Goal: Task Accomplishment & Management: Use online tool/utility

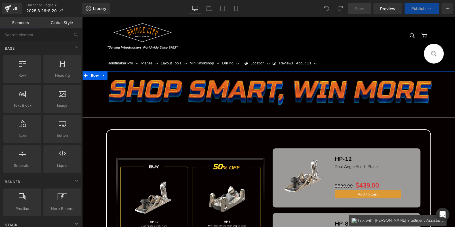
click at [185, 94] on img at bounding box center [269, 98] width 336 height 36
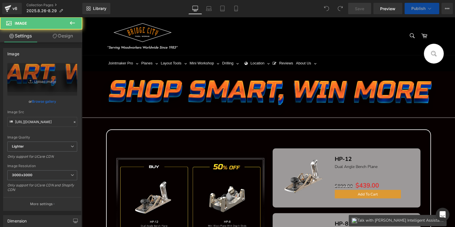
click at [73, 23] on icon at bounding box center [72, 22] width 5 height 3
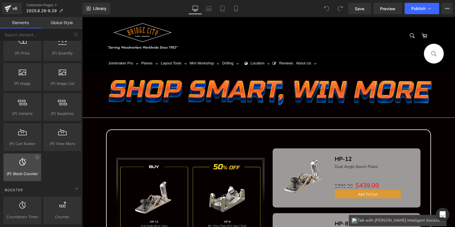
scroll to position [567, 0]
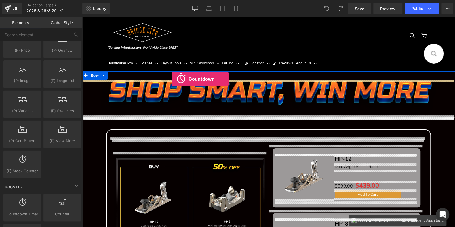
drag, startPoint x: 110, startPoint y: 220, endPoint x: 172, endPoint y: 79, distance: 154.2
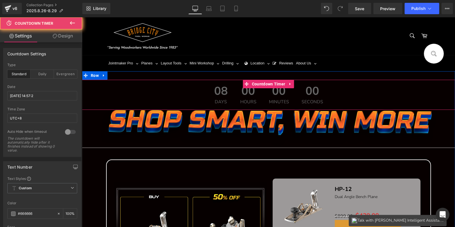
click at [214, 94] on span "08" at bounding box center [221, 92] width 14 height 14
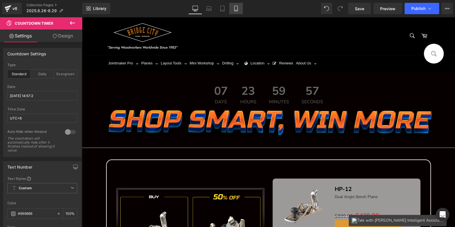
click at [236, 12] on link "Mobile" at bounding box center [236, 8] width 14 height 11
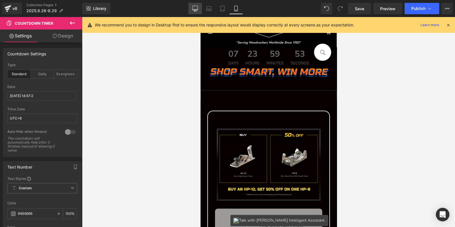
click at [194, 8] on icon at bounding box center [195, 9] width 6 height 6
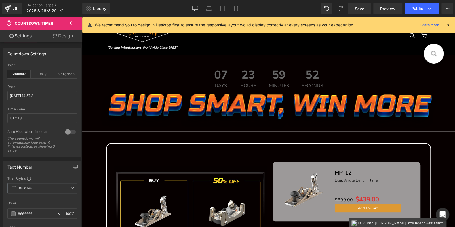
scroll to position [17, 0]
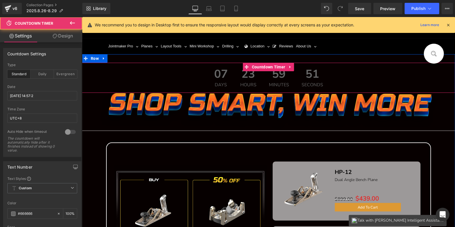
click at [220, 73] on span "07" at bounding box center [221, 75] width 14 height 14
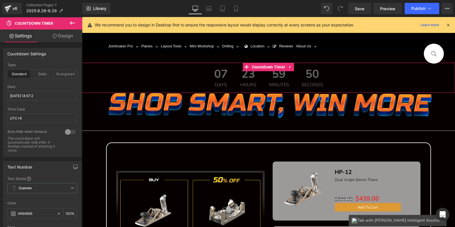
click at [63, 35] on link "Design" at bounding box center [62, 36] width 41 height 13
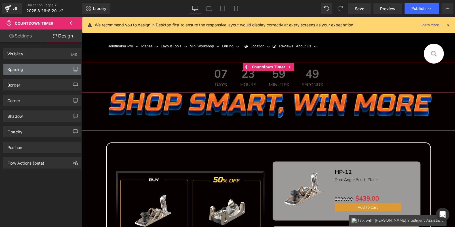
click at [28, 68] on div "Spacing" at bounding box center [42, 69] width 78 height 11
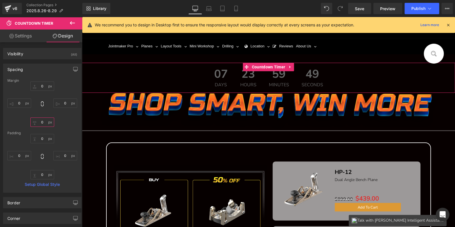
click at [43, 125] on input "0" at bounding box center [42, 121] width 24 height 9
type input "20"
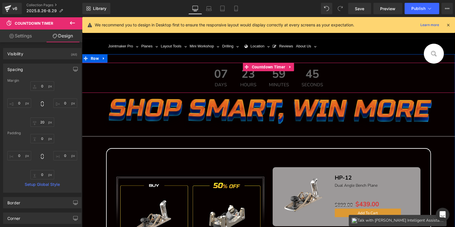
drag, startPoint x: 245, startPoint y: 79, endPoint x: 104, endPoint y: 131, distance: 150.1
click at [245, 79] on span "23" at bounding box center [248, 75] width 16 height 14
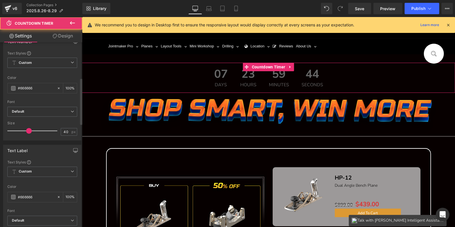
scroll to position [142, 0]
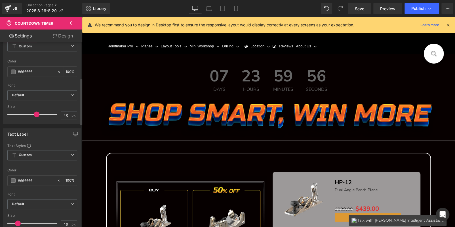
drag, startPoint x: 27, startPoint y: 113, endPoint x: 34, endPoint y: 113, distance: 7.1
click at [34, 113] on span at bounding box center [37, 115] width 6 height 6
click at [13, 70] on span at bounding box center [13, 72] width 5 height 5
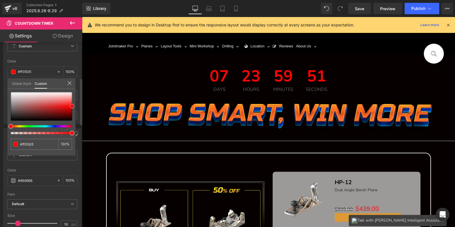
drag, startPoint x: 11, startPoint y: 108, endPoint x: 74, endPoint y: 105, distance: 62.5
click at [74, 105] on span at bounding box center [72, 106] width 5 height 5
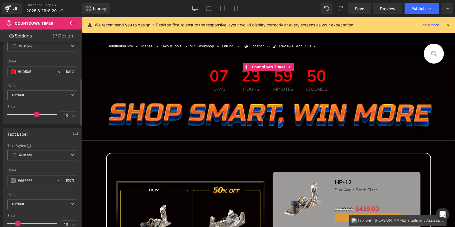
scroll to position [227, 0]
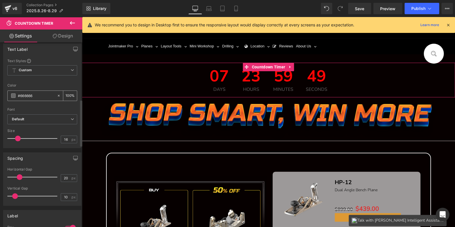
click at [13, 93] on span at bounding box center [13, 95] width 5 height 5
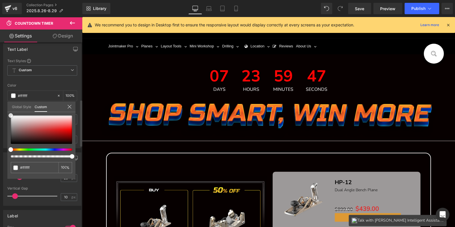
drag, startPoint x: 10, startPoint y: 131, endPoint x: 8, endPoint y: 69, distance: 61.3
click at [8, 71] on div "Text Label Text Styles Custom Custom Setup Global Style Custom Setup Global Sty…" at bounding box center [42, 93] width 85 height 109
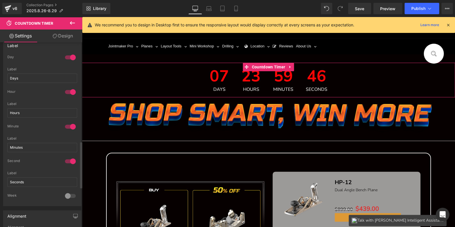
scroll to position [340, 0]
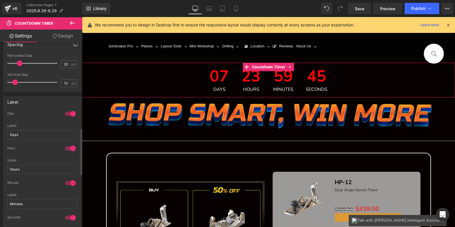
click at [66, 112] on div at bounding box center [71, 113] width 14 height 9
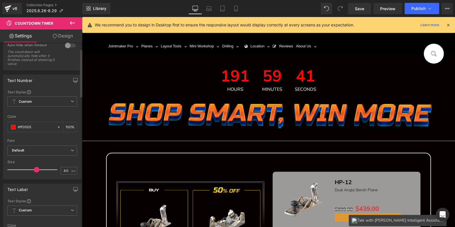
scroll to position [0, 0]
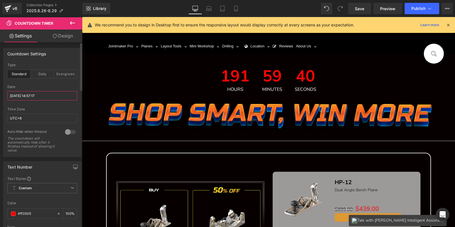
click at [41, 97] on input "[DATE] 14:57:17" at bounding box center [42, 95] width 70 height 9
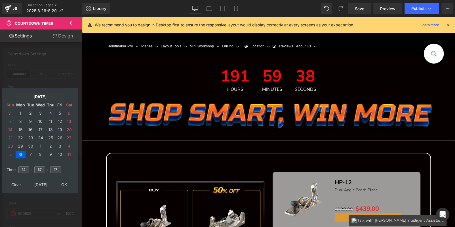
click at [33, 95] on td "[DATE]" at bounding box center [40, 97] width 49 height 8
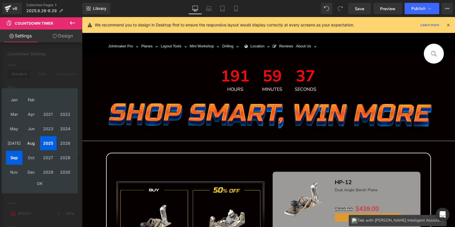
click at [32, 146] on td "Aug" at bounding box center [31, 143] width 16 height 14
click at [16, 153] on td "Sep" at bounding box center [14, 158] width 16 height 14
click at [35, 144] on td "Aug" at bounding box center [31, 143] width 16 height 14
click at [39, 182] on td "OK" at bounding box center [40, 184] width 68 height 8
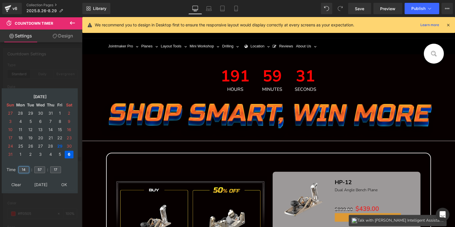
drag, startPoint x: 26, startPoint y: 169, endPoint x: 16, endPoint y: 168, distance: 10.0
click at [16, 168] on tr "Time 14 : 57 : 17" at bounding box center [39, 166] width 69 height 6
click at [58, 144] on td "29" at bounding box center [60, 146] width 9 height 8
type input "15"
type input "00"
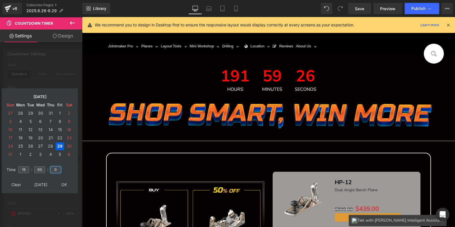
type input "00"
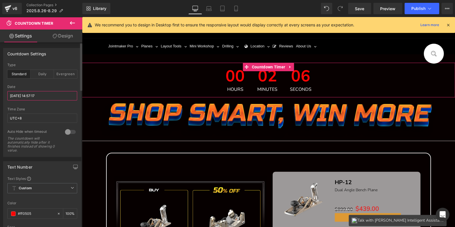
click at [34, 97] on input "[DATE] 14:57:17" at bounding box center [42, 95] width 70 height 9
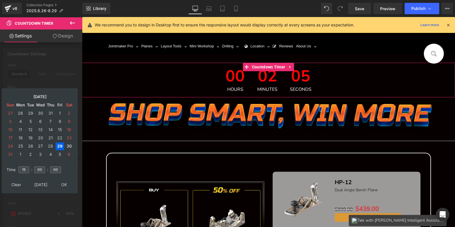
click at [66, 144] on td "30" at bounding box center [69, 146] width 9 height 8
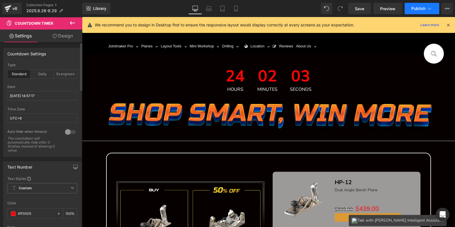
click at [415, 9] on span "Publish" at bounding box center [418, 8] width 14 height 5
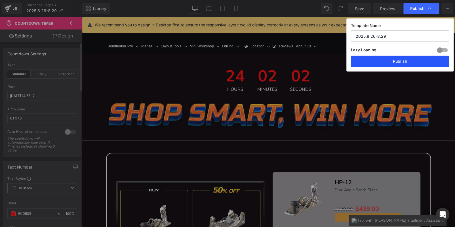
click at [401, 63] on button "Publish" at bounding box center [400, 61] width 98 height 11
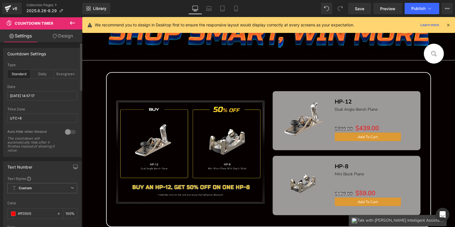
scroll to position [102, 0]
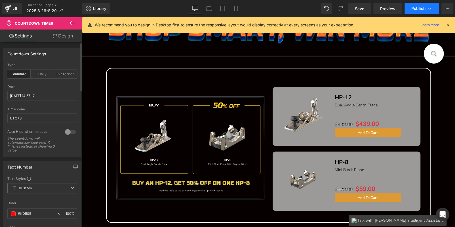
click at [416, 7] on span "Publish" at bounding box center [418, 8] width 14 height 5
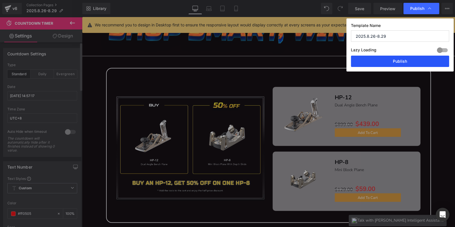
click at [407, 58] on button "Publish" at bounding box center [400, 61] width 98 height 11
